Goal: Information Seeking & Learning: Check status

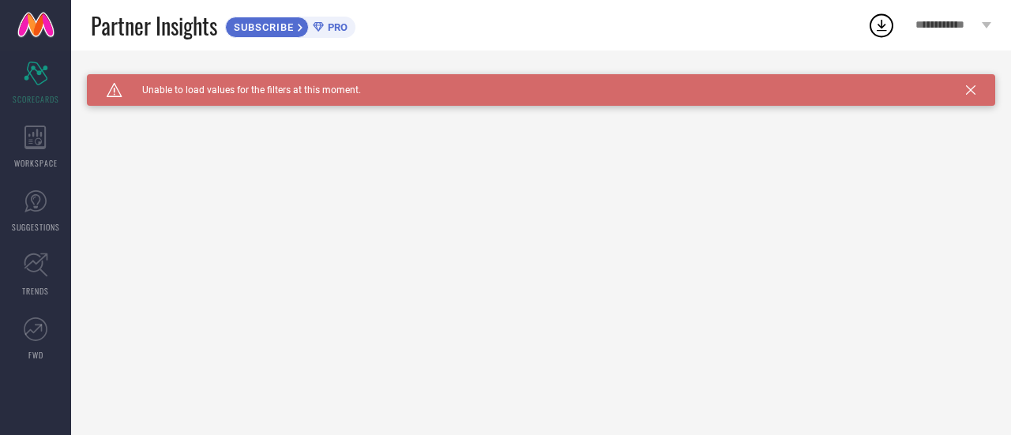
click at [30, 18] on link at bounding box center [35, 25] width 71 height 51
